Goal: Information Seeking & Learning: Learn about a topic

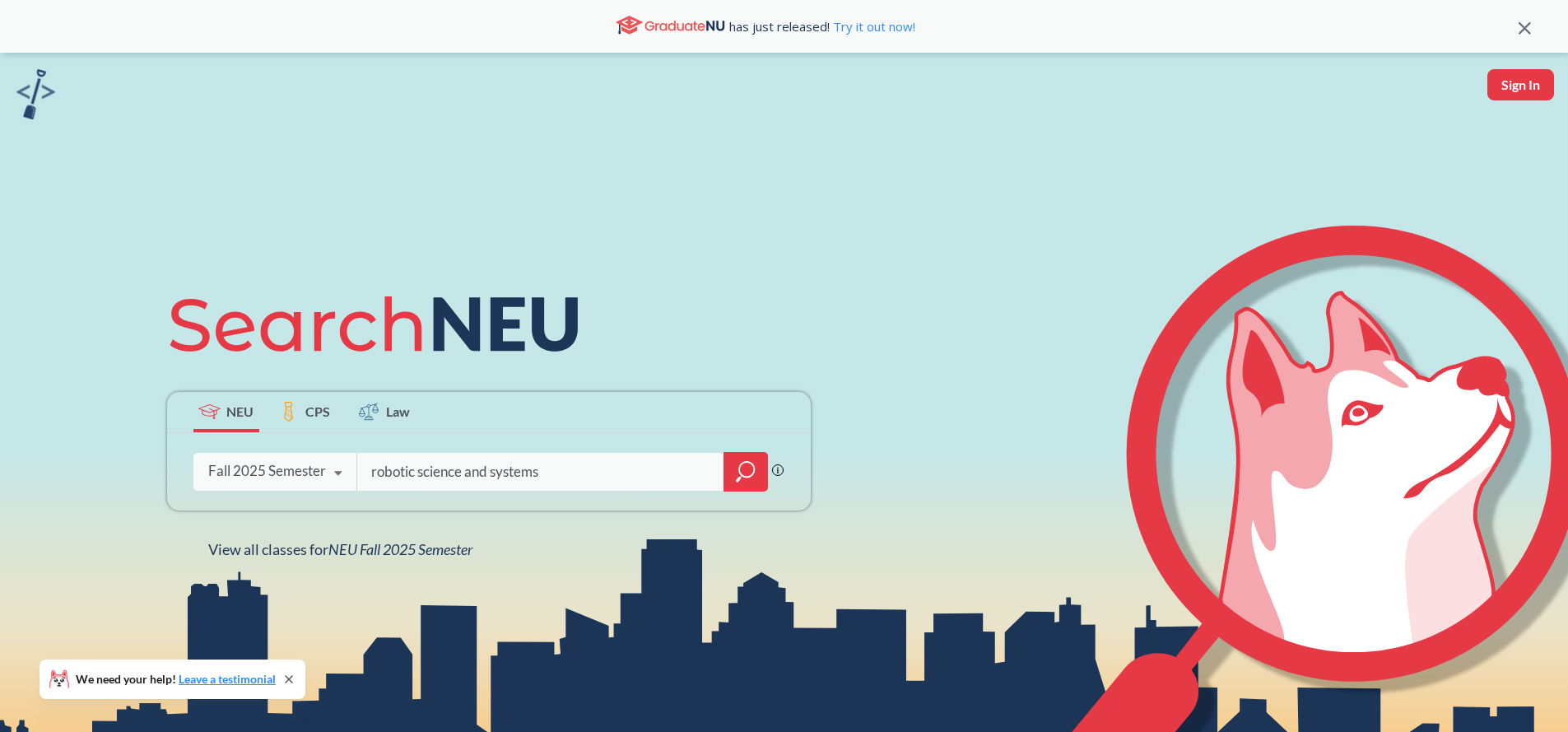
type input "robotic science and systems"
drag, startPoint x: 720, startPoint y: 271, endPoint x: 719, endPoint y: 279, distance: 8.1
drag, startPoint x: 328, startPoint y: 468, endPoint x: 330, endPoint y: 460, distance: 8.2
click at [328, 469] on icon at bounding box center [338, 473] width 31 height 46
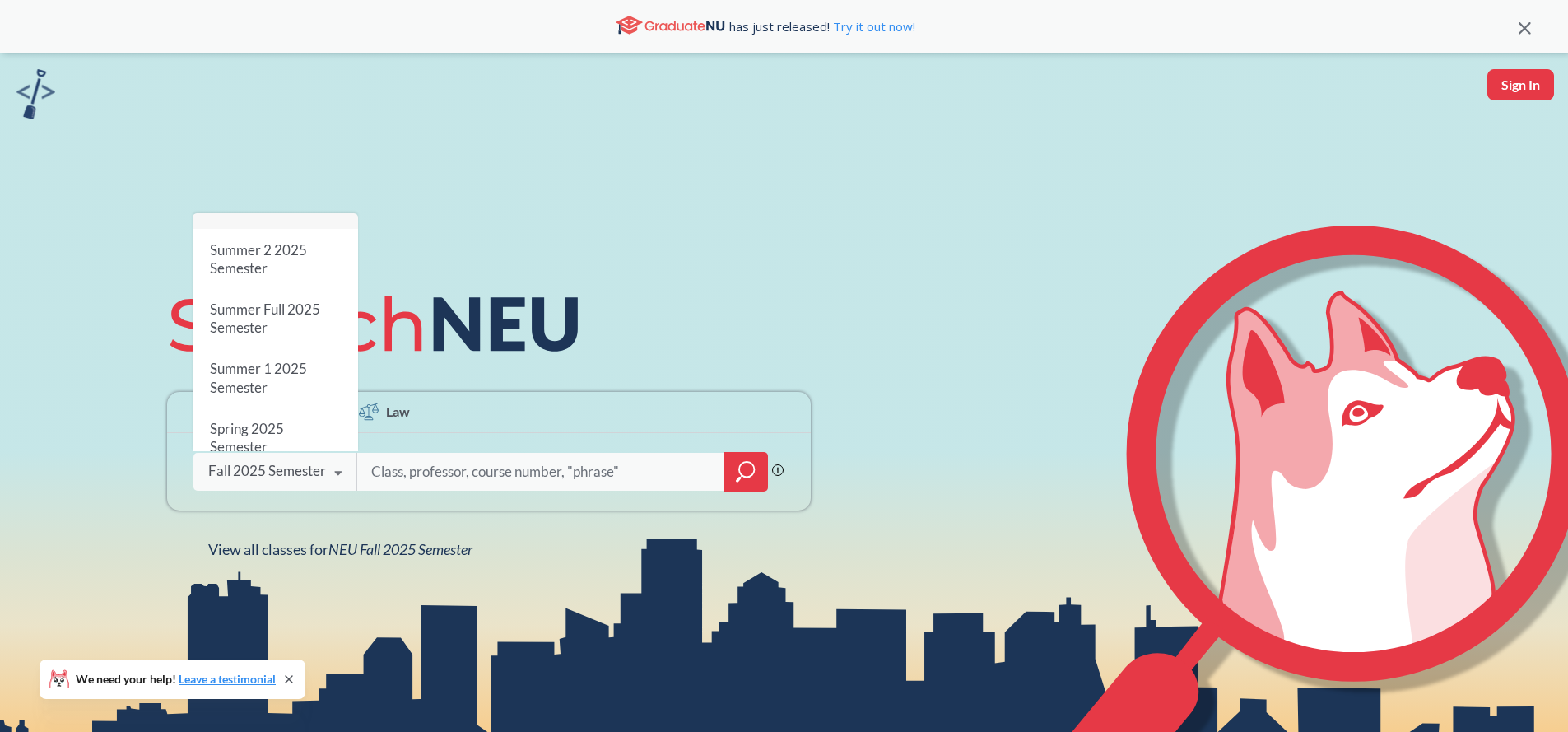
scroll to position [35, 0]
click at [288, 398] on div "Spring 2025 Semester" at bounding box center [275, 428] width 165 height 59
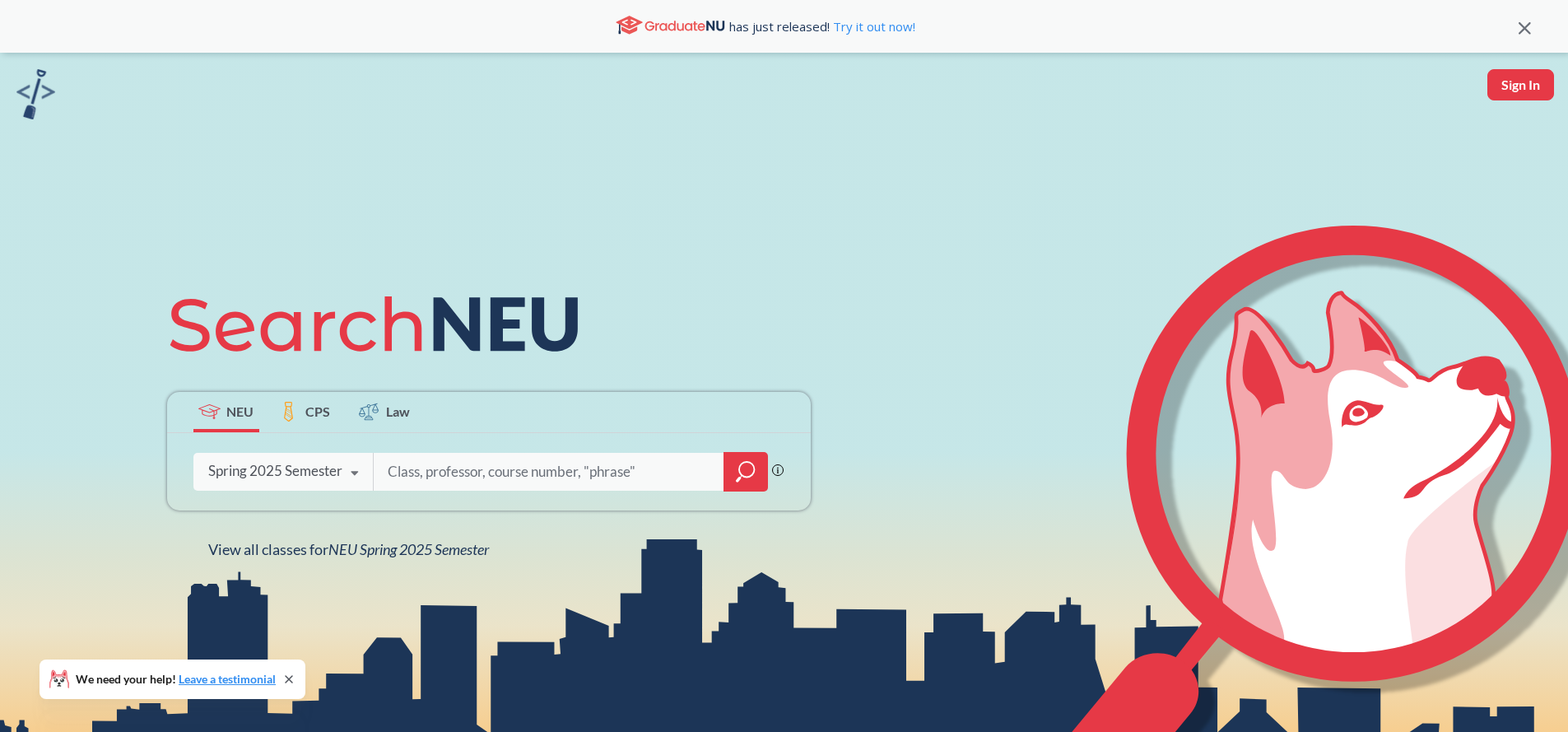
click at [426, 485] on input "search" at bounding box center [549, 471] width 326 height 35
type input "cs 5335"
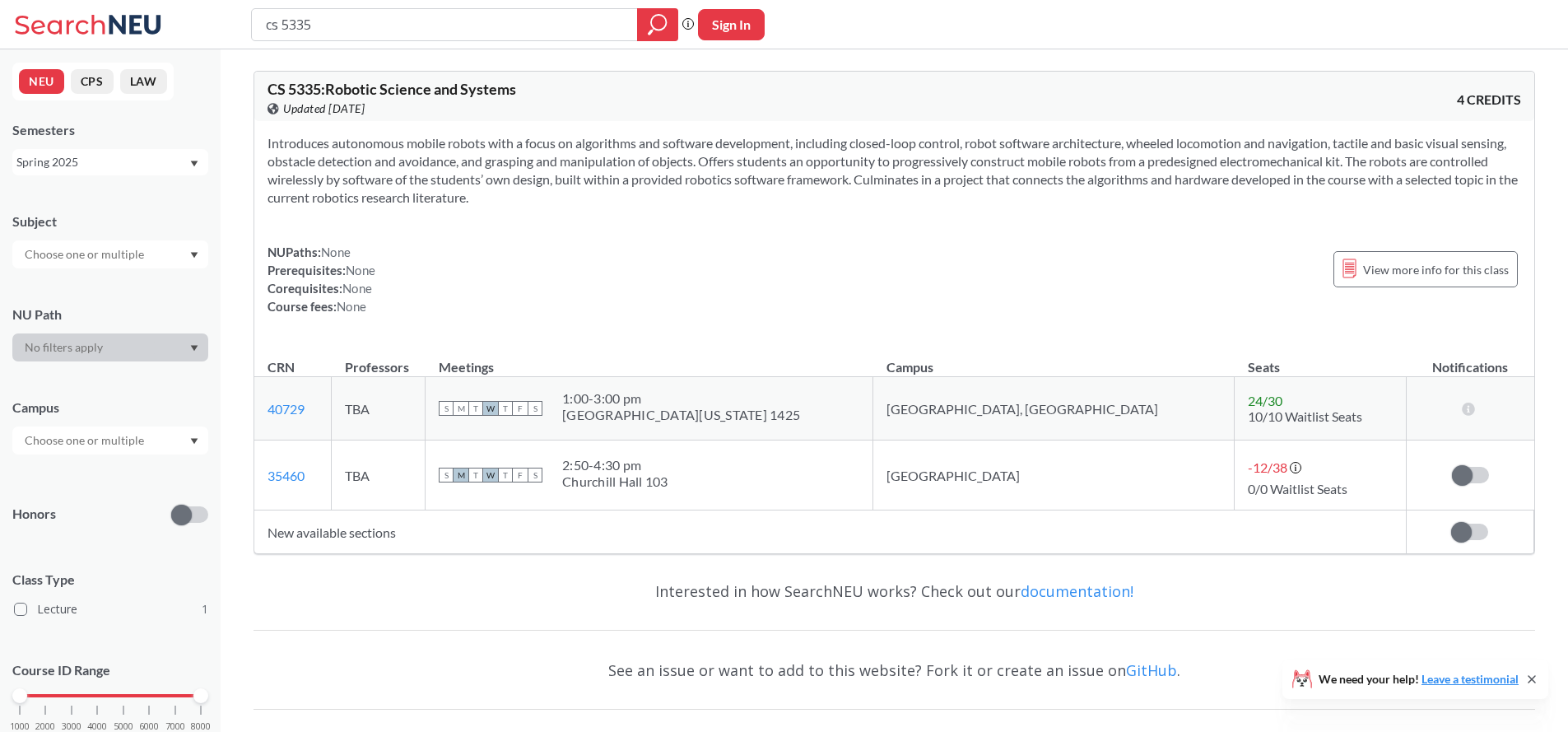
click at [792, 200] on section "Introduces autonomous mobile robots with a focus on algorithms and software dev…" at bounding box center [894, 170] width 1253 height 73
click at [175, 162] on div "Spring 2025" at bounding box center [103, 162] width 172 height 18
click at [149, 207] on div "Fall 2025" at bounding box center [110, 198] width 196 height 46
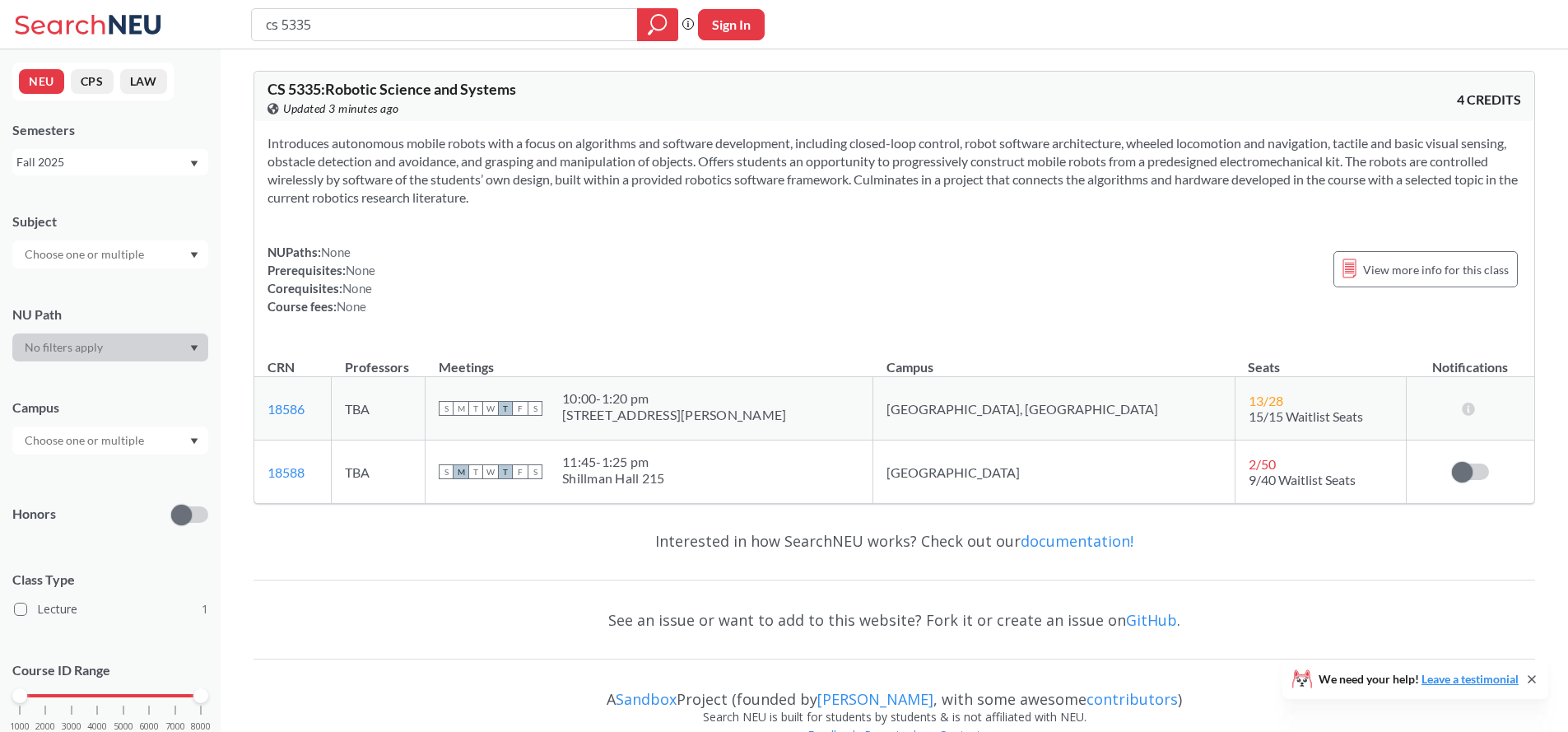
click at [577, 237] on div "Introduces autonomous mobile robots with a focus on algorithms and software dev…" at bounding box center [894, 231] width 1280 height 221
